Goal: Navigation & Orientation: Find specific page/section

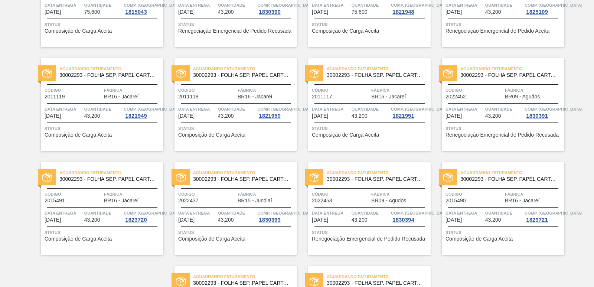
scroll to position [1146, 0]
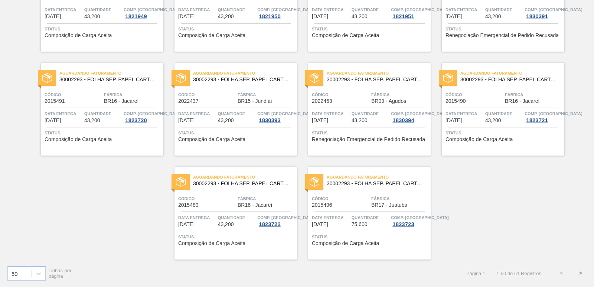
click at [578, 272] on button ">" at bounding box center [580, 273] width 19 height 19
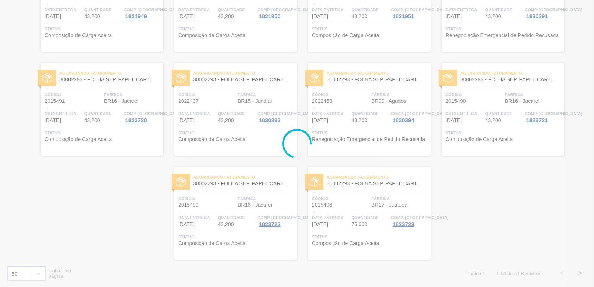
scroll to position [0, 0]
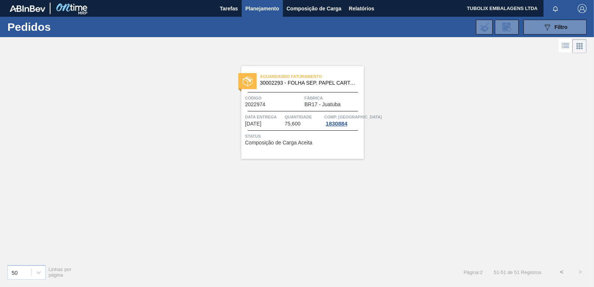
click at [561, 271] on button "<" at bounding box center [561, 272] width 19 height 19
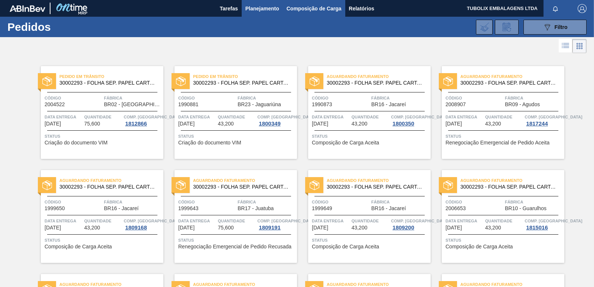
click at [302, 6] on span "Composição de Carga" at bounding box center [313, 8] width 55 height 9
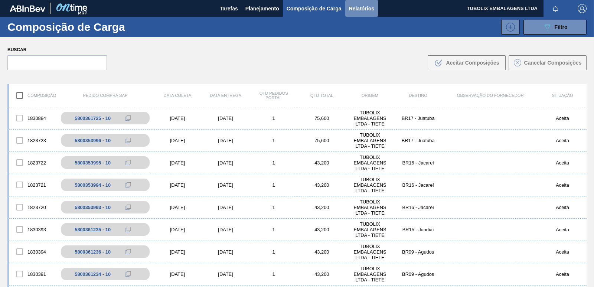
click at [354, 8] on span "Relatórios" at bounding box center [361, 8] width 25 height 9
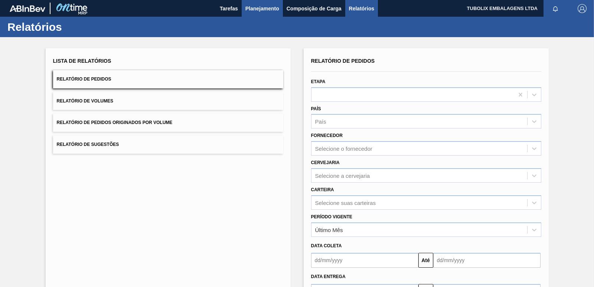
click at [258, 8] on span "Planejamento" at bounding box center [262, 8] width 34 height 9
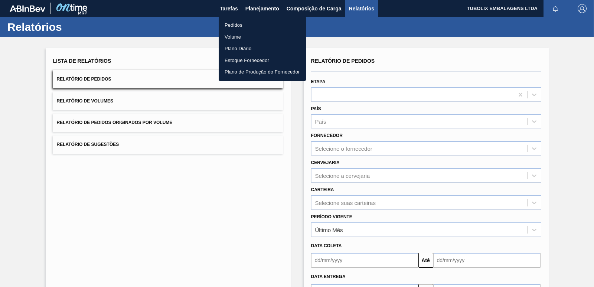
click at [228, 22] on li "Pedidos" at bounding box center [261, 25] width 87 height 12
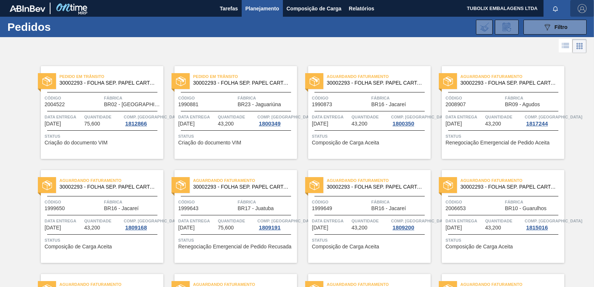
click at [582, 4] on img "button" at bounding box center [581, 8] width 9 height 9
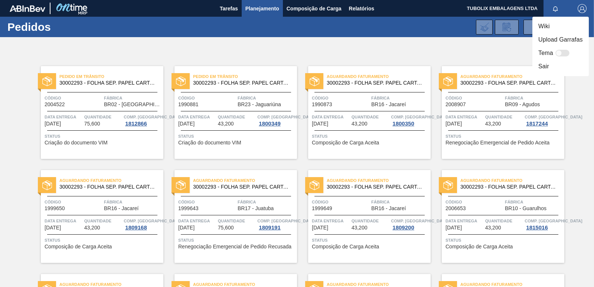
click at [547, 68] on li "Sair" at bounding box center [560, 66] width 56 height 13
